Goal: Information Seeking & Learning: Learn about a topic

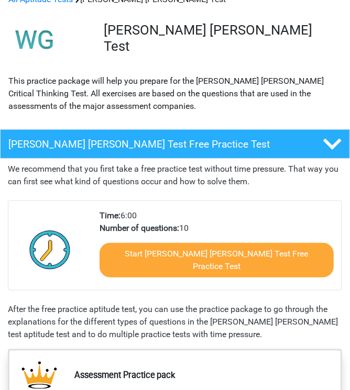
scroll to position [61, 0]
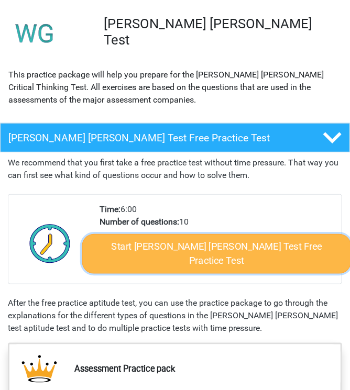
click at [203, 252] on link "Start Watson Glaser Test Free Practice Test" at bounding box center [216, 254] width 269 height 40
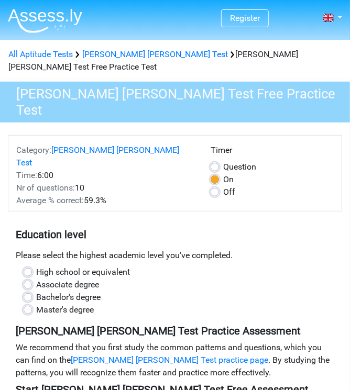
click at [78, 304] on label "Master's degree" at bounding box center [65, 310] width 58 height 13
click at [32, 304] on input "Master's degree" at bounding box center [28, 309] width 8 height 10
radio input "true"
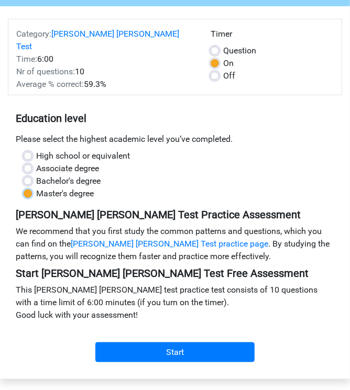
scroll to position [120, 0]
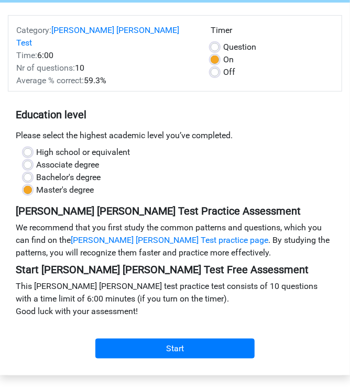
click at [135, 326] on div "Start" at bounding box center [175, 342] width 334 height 32
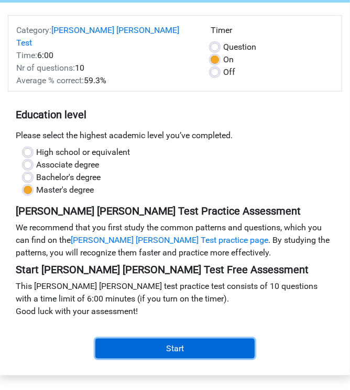
click at [201, 339] on input "Start" at bounding box center [174, 349] width 159 height 20
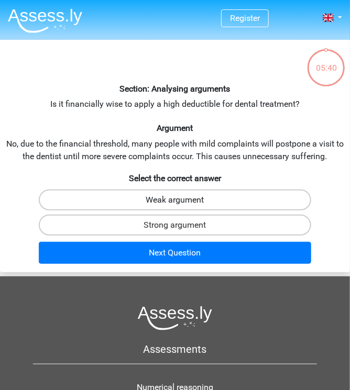
click at [231, 197] on label "Weak argument" at bounding box center [175, 200] width 272 height 21
click at [182, 200] on input "Weak argument" at bounding box center [178, 203] width 7 height 7
radio input "true"
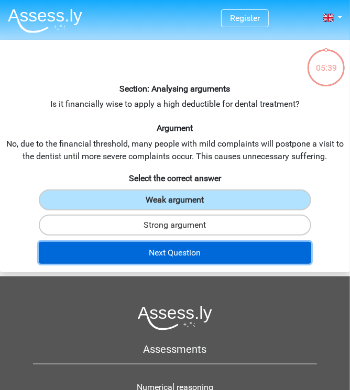
click at [236, 254] on button "Next Question" at bounding box center [175, 253] width 272 height 22
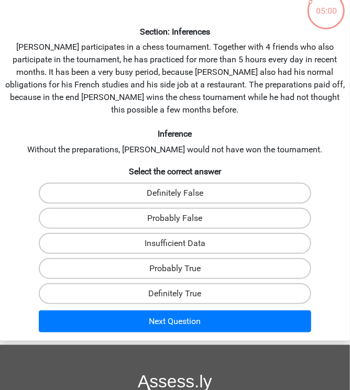
scroll to position [64, 0]
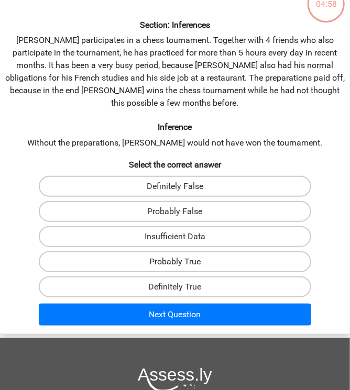
click at [212, 252] on label "Probably True" at bounding box center [175, 262] width 272 height 21
click at [182, 262] on input "Probably True" at bounding box center [178, 265] width 7 height 7
radio input "true"
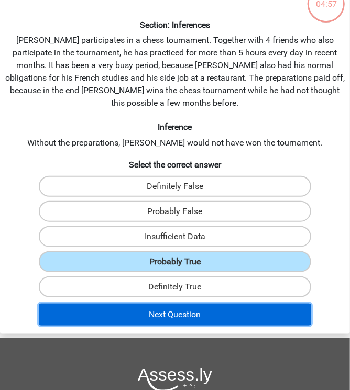
click at [210, 304] on button "Next Question" at bounding box center [175, 315] width 272 height 22
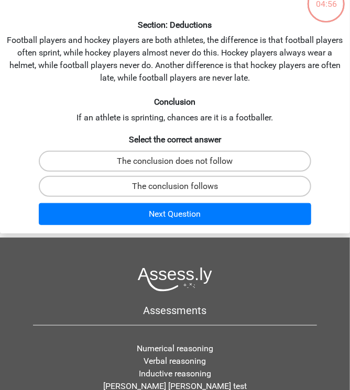
scroll to position [39, 0]
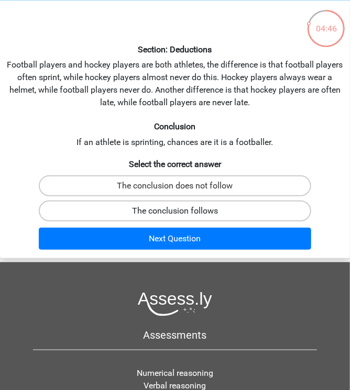
click at [246, 206] on label "The conclusion follows" at bounding box center [175, 211] width 272 height 21
click at [182, 211] on input "The conclusion follows" at bounding box center [178, 214] width 7 height 7
radio input "true"
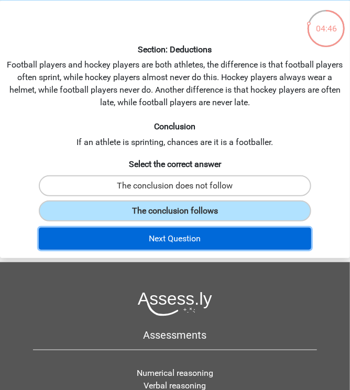
click at [246, 246] on button "Next Question" at bounding box center [175, 239] width 272 height 22
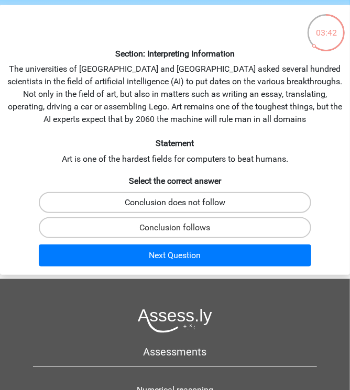
scroll to position [27, 0]
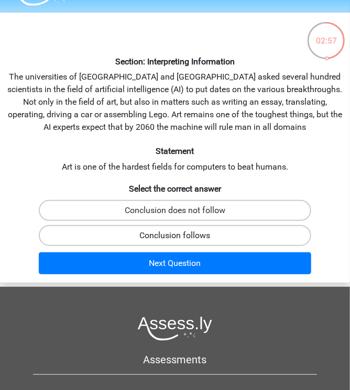
click at [223, 233] on label "Conclusion follows" at bounding box center [175, 235] width 272 height 21
click at [182, 236] on input "Conclusion follows" at bounding box center [178, 239] width 7 height 7
radio input "true"
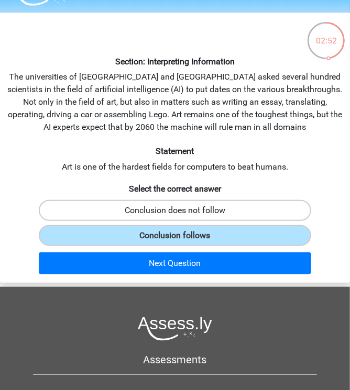
click at [229, 202] on label "Conclusion does not follow" at bounding box center [175, 210] width 272 height 21
click at [182, 211] on input "Conclusion does not follow" at bounding box center [178, 214] width 7 height 7
radio input "true"
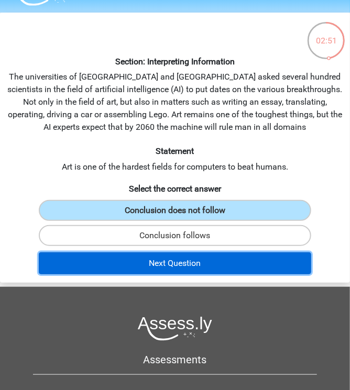
click at [232, 261] on button "Next Question" at bounding box center [175, 264] width 272 height 22
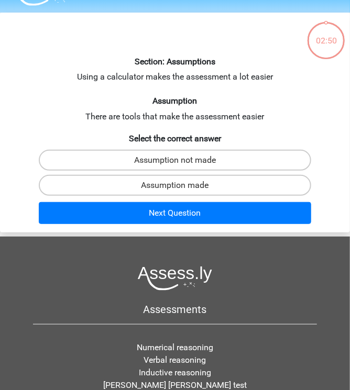
scroll to position [39, 0]
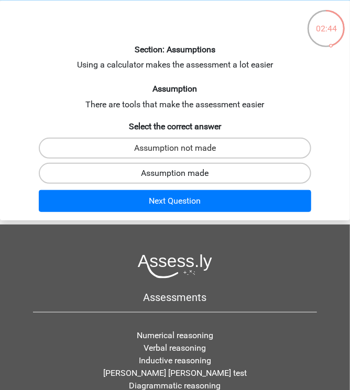
click at [233, 174] on label "Assumption made" at bounding box center [175, 173] width 272 height 21
click at [182, 174] on input "Assumption made" at bounding box center [178, 176] width 7 height 7
radio input "true"
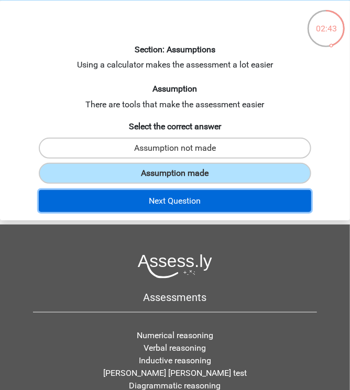
click at [229, 205] on button "Next Question" at bounding box center [175, 201] width 272 height 22
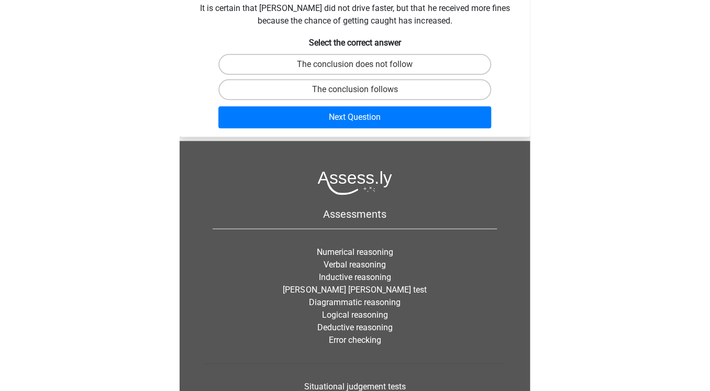
scroll to position [0, 0]
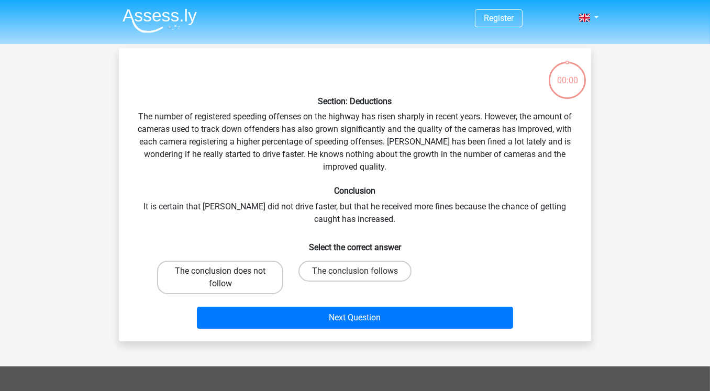
click at [268, 283] on label "The conclusion does not follow" at bounding box center [220, 278] width 126 height 34
click at [227, 278] on input "The conclusion does not follow" at bounding box center [224, 274] width 7 height 7
radio input "true"
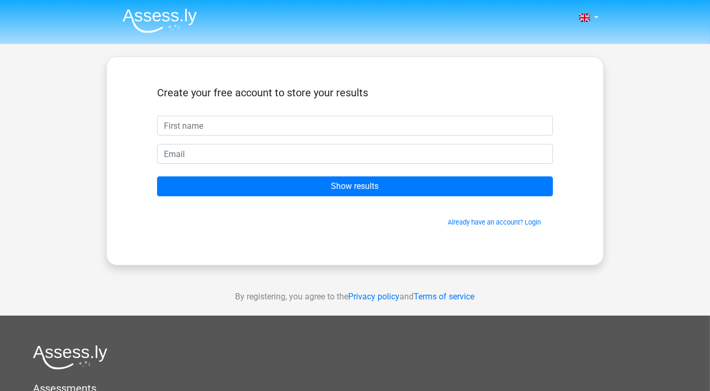
click at [310, 129] on input "text" at bounding box center [355, 126] width 396 height 20
type input "[PERSON_NAME]"
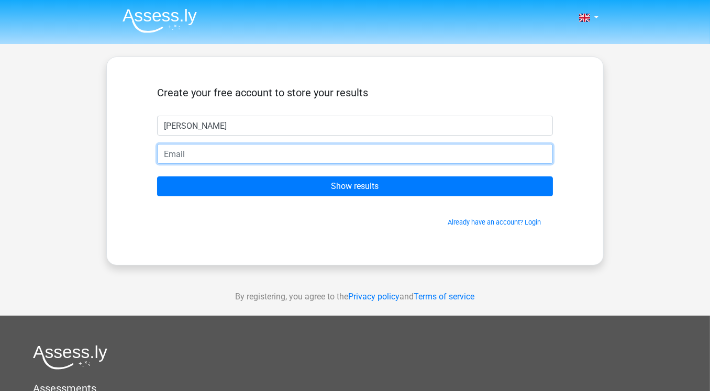
click at [246, 161] on input "email" at bounding box center [355, 154] width 396 height 20
type input "[EMAIL_ADDRESS][DOMAIN_NAME]"
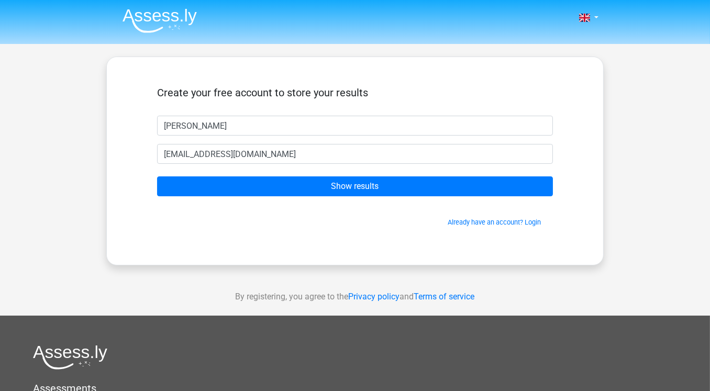
click at [307, 196] on form "Create your free account to store your results Archie archiebfraser@gmail.com S…" at bounding box center [355, 156] width 396 height 141
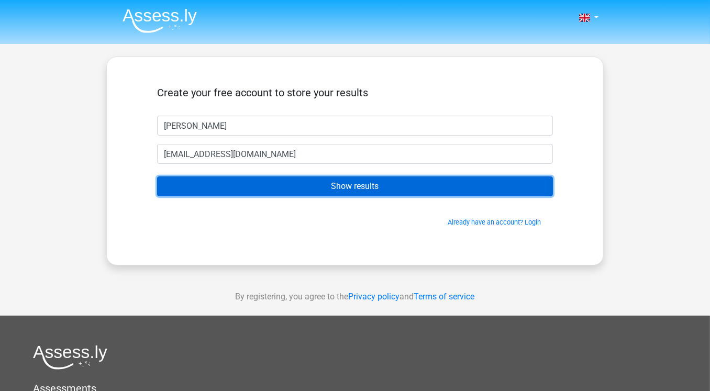
click at [323, 183] on input "Show results" at bounding box center [355, 187] width 396 height 20
click at [368, 188] on input "Show results" at bounding box center [355, 187] width 396 height 20
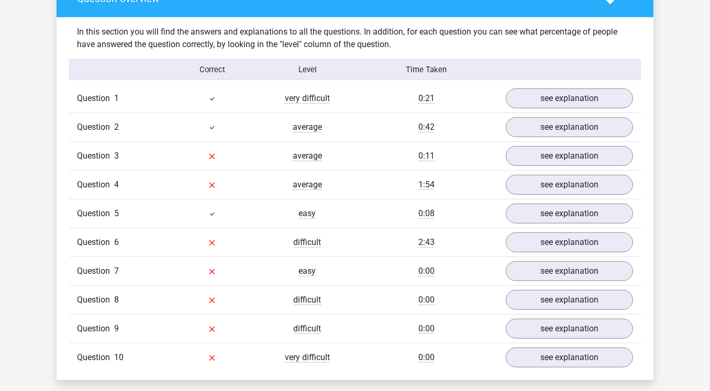
scroll to position [805, 0]
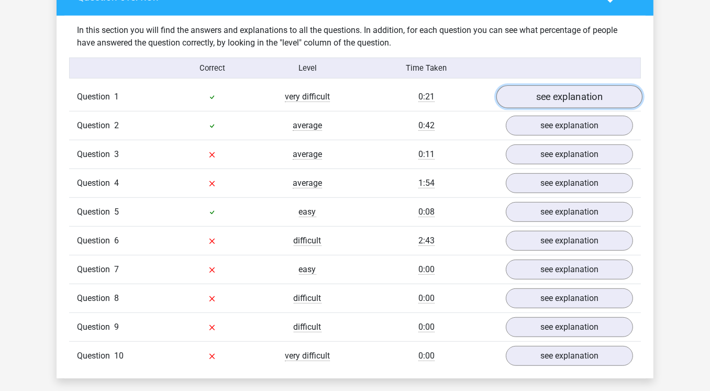
click at [574, 86] on link "see explanation" at bounding box center [570, 97] width 146 height 23
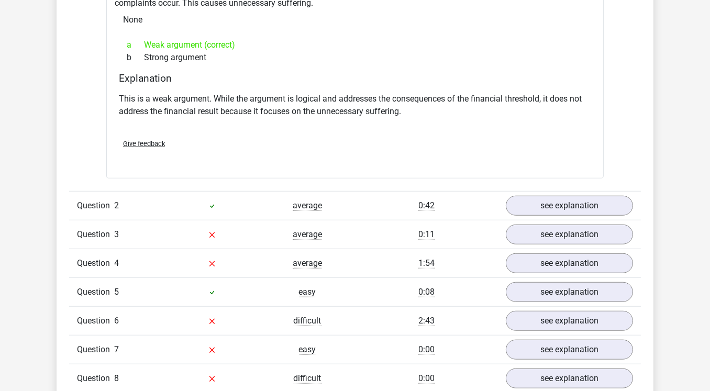
scroll to position [1005, 0]
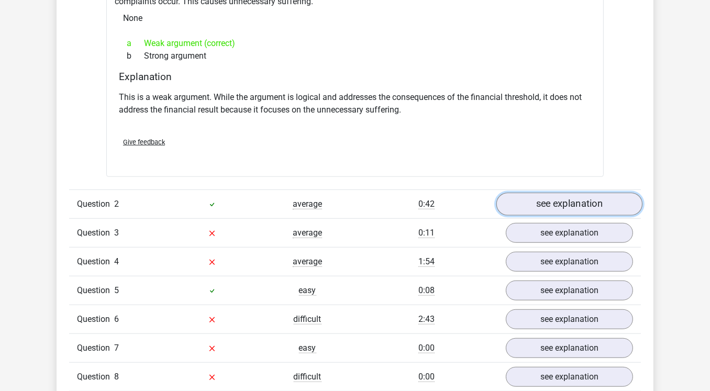
click at [545, 193] on link "see explanation" at bounding box center [570, 204] width 146 height 23
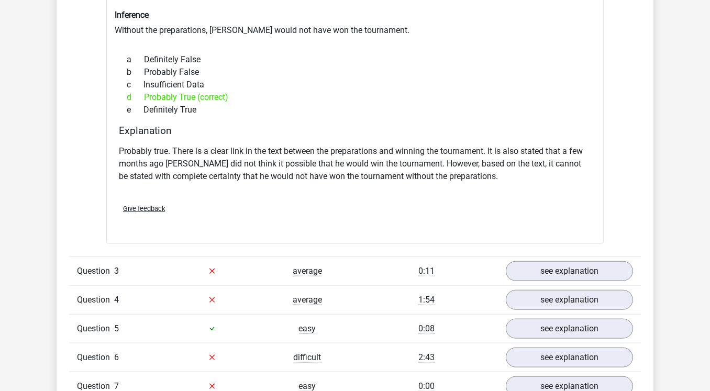
scroll to position [1320, 0]
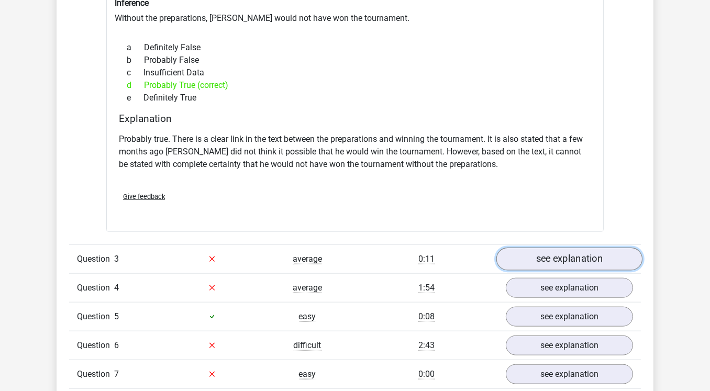
click at [556, 248] on link "see explanation" at bounding box center [570, 259] width 146 height 23
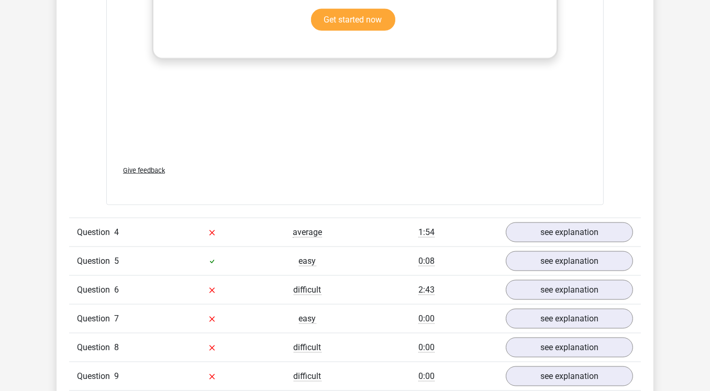
scroll to position [1938, 0]
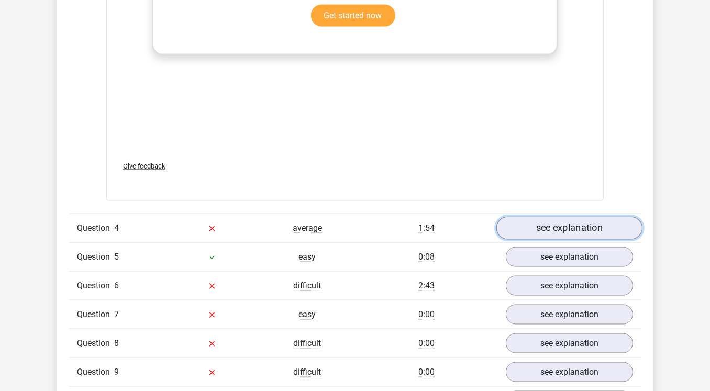
click at [558, 217] on link "see explanation" at bounding box center [570, 228] width 146 height 23
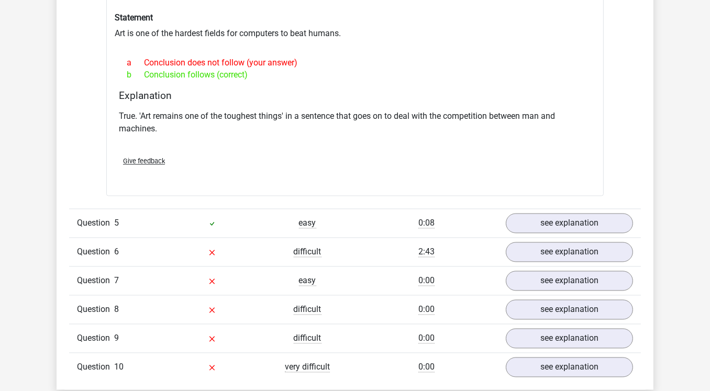
scroll to position [2264, 0]
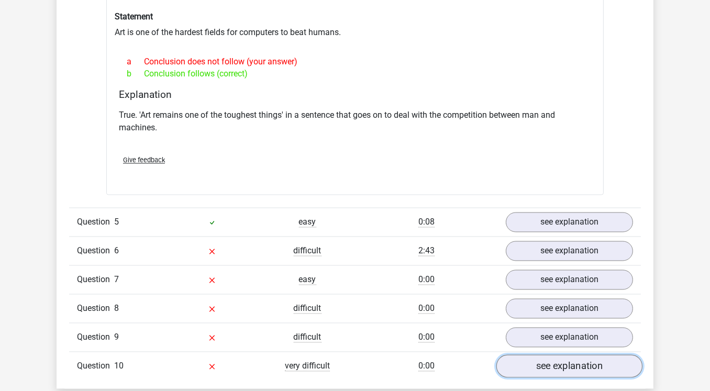
click at [586, 355] on link "see explanation" at bounding box center [570, 366] width 146 height 23
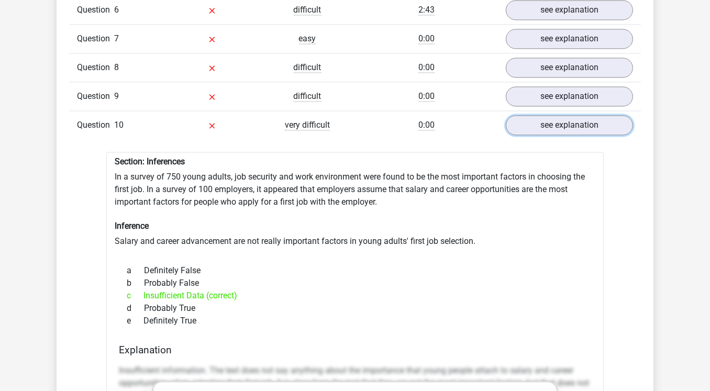
scroll to position [2511, 0]
